Goal: Task Accomplishment & Management: Use online tool/utility

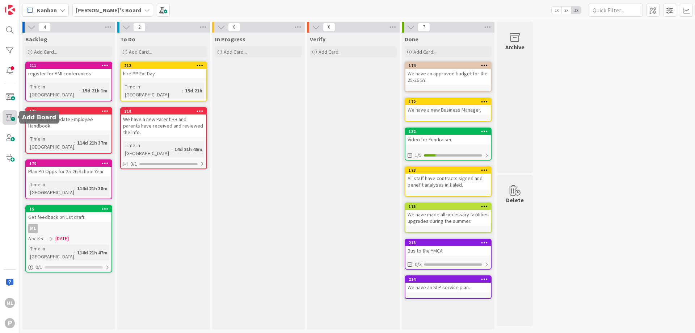
click at [7, 118] on span at bounding box center [10, 117] width 14 height 14
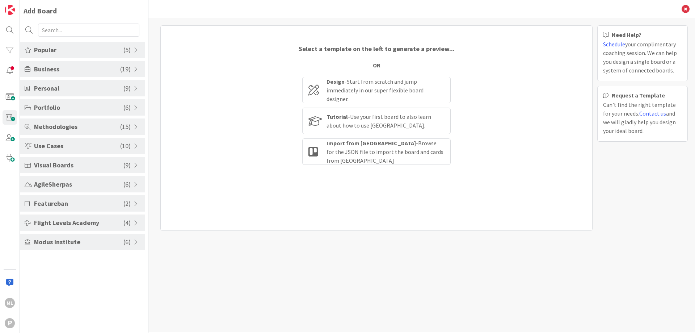
click at [84, 51] on span "Popular" at bounding box center [78, 50] width 89 height 10
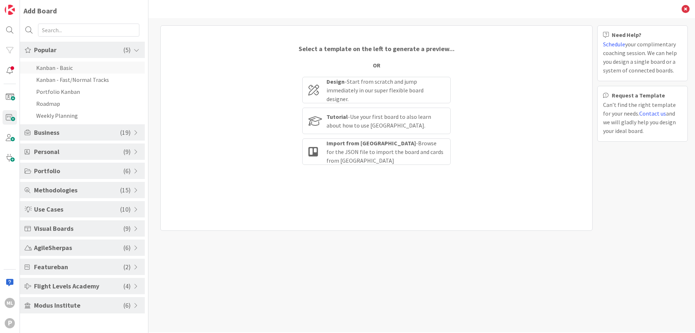
click at [60, 70] on li "Kanban - Basic" at bounding box center [82, 68] width 125 height 12
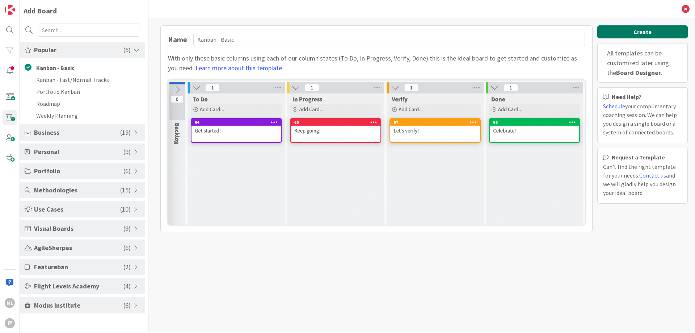
click at [615, 32] on button "Create" at bounding box center [643, 31] width 91 height 13
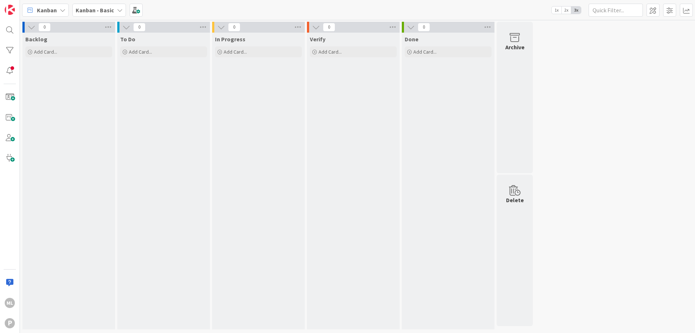
click at [100, 11] on b "Kanban - Basic" at bounding box center [95, 10] width 38 height 7
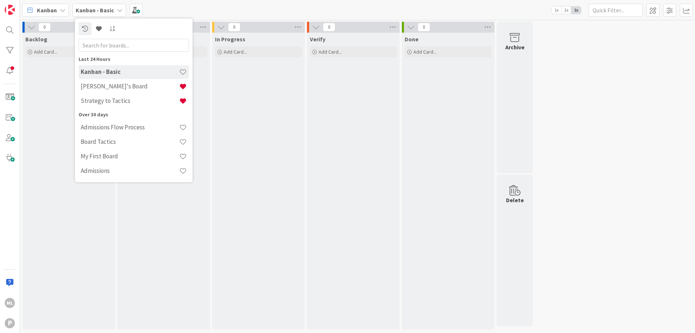
drag, startPoint x: 112, startPoint y: 72, endPoint x: 95, endPoint y: 71, distance: 16.3
click at [95, 71] on h4 "Kanban - Basic" at bounding box center [130, 71] width 99 height 7
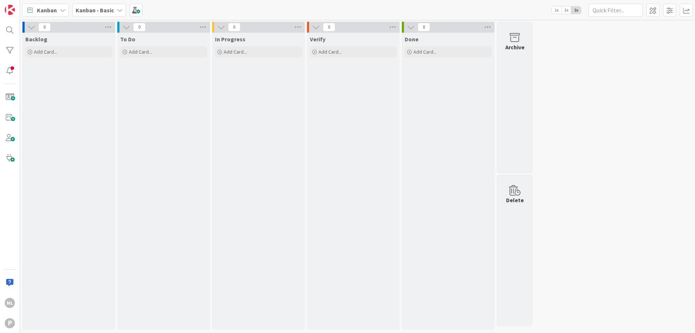
click at [102, 7] on b "Kanban - Basic" at bounding box center [95, 10] width 38 height 7
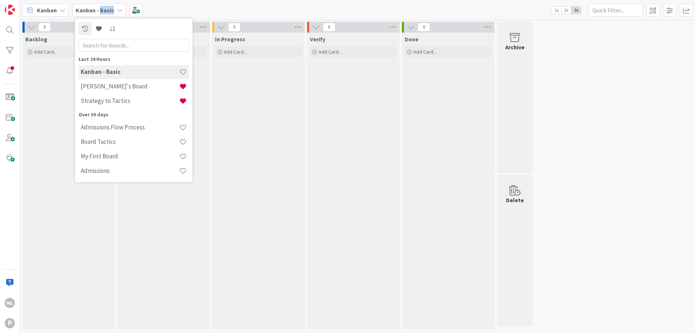
click at [102, 6] on span "Kanban - Basic" at bounding box center [95, 10] width 38 height 9
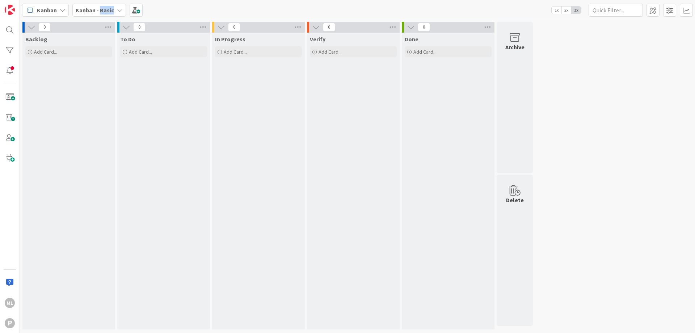
drag, startPoint x: 102, startPoint y: 6, endPoint x: 102, endPoint y: 10, distance: 4.0
click at [102, 6] on span "Kanban - Basic" at bounding box center [95, 10] width 38 height 9
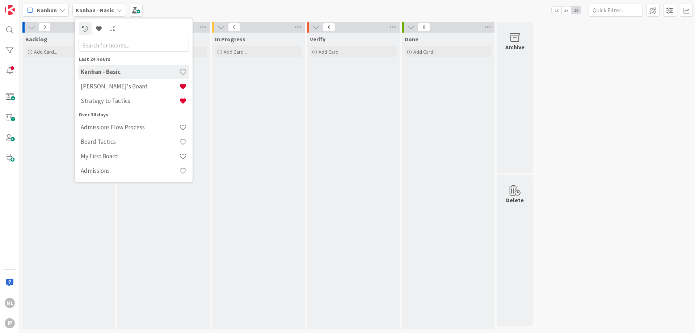
click at [44, 121] on div "Backlog Add Card..." at bounding box center [68, 181] width 93 height 297
